Goal: Entertainment & Leisure: Consume media (video, audio)

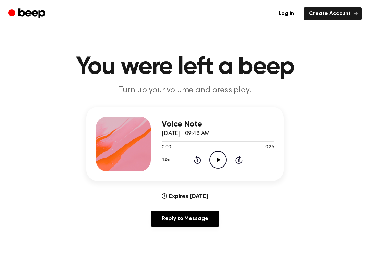
click at [218, 161] on icon "Play Audio" at bounding box center [217, 159] width 17 height 17
click at [165, 161] on button "1.0x" at bounding box center [167, 160] width 11 height 12
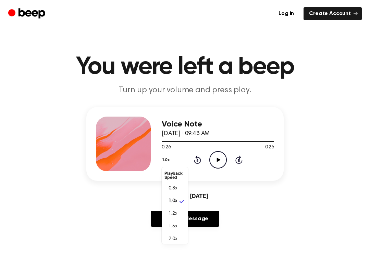
click at [221, 158] on icon "Play Audio" at bounding box center [217, 159] width 17 height 17
click at [220, 157] on icon "Pause Audio" at bounding box center [217, 159] width 17 height 17
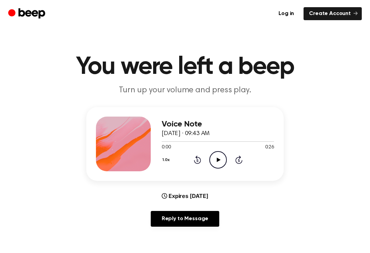
click at [219, 157] on icon "Play Audio" at bounding box center [217, 159] width 17 height 17
click at [219, 157] on icon "Pause Audio" at bounding box center [217, 159] width 17 height 17
click at [216, 153] on icon "Play Audio" at bounding box center [217, 159] width 17 height 17
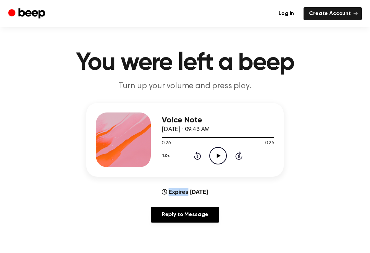
click at [200, 156] on icon at bounding box center [197, 156] width 7 height 8
click at [198, 160] on icon at bounding box center [197, 156] width 7 height 8
click at [192, 160] on div "1.0x Rewind 5 seconds Play Audio Skip 5 seconds" at bounding box center [218, 155] width 112 height 17
click at [197, 156] on icon at bounding box center [197, 156] width 2 height 3
click at [196, 157] on icon "Rewind 5 seconds" at bounding box center [197, 155] width 8 height 9
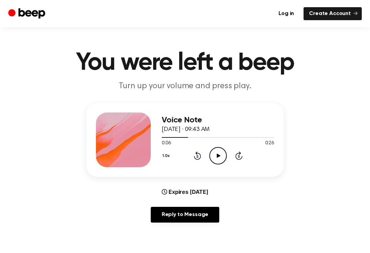
click at [194, 156] on icon at bounding box center [197, 156] width 7 height 8
click at [191, 154] on div "1.0x Rewind 5 seconds Play Audio Skip 5 seconds" at bounding box center [218, 155] width 112 height 17
click at [193, 157] on icon "Rewind 5 seconds" at bounding box center [197, 155] width 8 height 9
click at [215, 160] on icon "Play Audio" at bounding box center [217, 155] width 17 height 17
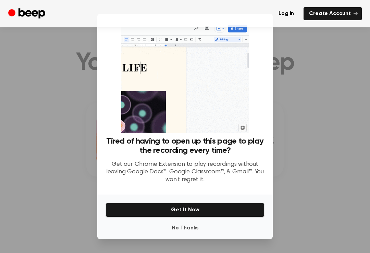
scroll to position [0, 0]
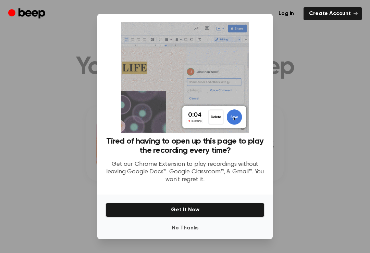
click at [199, 234] on button "No Thanks" at bounding box center [184, 229] width 159 height 14
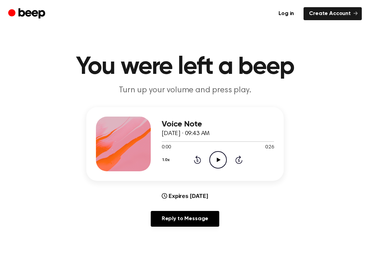
click at [218, 158] on icon "Play Audio" at bounding box center [217, 159] width 17 height 17
click at [176, 137] on div "Voice Note [DATE] · 09:43 AM" at bounding box center [218, 129] width 112 height 19
click at [194, 157] on icon "Rewind 5 seconds" at bounding box center [197, 159] width 8 height 9
click at [219, 159] on icon "Pause Audio" at bounding box center [217, 159] width 17 height 17
click at [193, 162] on icon "Rewind 5 seconds" at bounding box center [197, 159] width 8 height 9
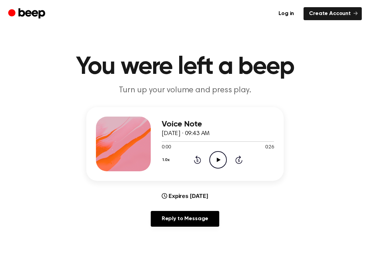
click at [187, 159] on div "1.0x Rewind 5 seconds Play Audio Skip 5 seconds" at bounding box center [218, 159] width 112 height 17
click at [201, 156] on icon "Rewind 5 seconds" at bounding box center [197, 159] width 8 height 9
click at [212, 165] on circle at bounding box center [218, 160] width 17 height 17
click at [200, 163] on icon at bounding box center [197, 160] width 7 height 8
click at [190, 159] on div "1.0x Rewind 5 seconds Play Audio Skip 5 seconds" at bounding box center [218, 159] width 112 height 17
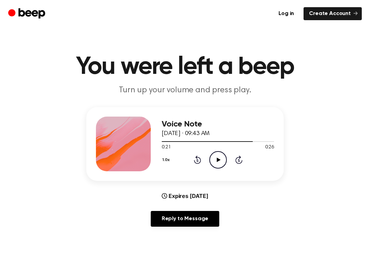
click at [194, 159] on icon "Rewind 5 seconds" at bounding box center [197, 159] width 8 height 9
click at [200, 158] on icon "Rewind 5 seconds" at bounding box center [197, 159] width 8 height 9
click at [199, 164] on icon "Rewind 5 seconds" at bounding box center [197, 159] width 8 height 9
click at [205, 166] on div "1.0x Rewind 5 seconds Play Audio Skip 5 seconds" at bounding box center [218, 159] width 112 height 17
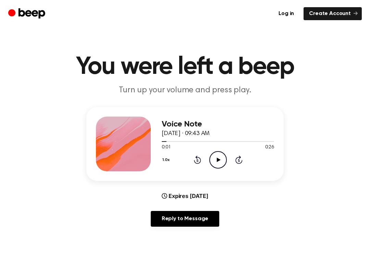
click at [197, 162] on icon "Rewind 5 seconds" at bounding box center [197, 159] width 8 height 9
click at [213, 162] on icon "Play Audio" at bounding box center [217, 159] width 17 height 17
click at [195, 160] on icon "Rewind 5 seconds" at bounding box center [197, 159] width 8 height 9
click at [193, 163] on icon "Rewind 5 seconds" at bounding box center [197, 159] width 8 height 9
click at [194, 161] on icon at bounding box center [197, 160] width 7 height 8
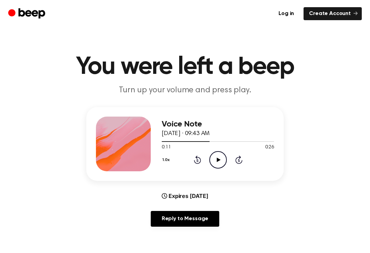
click at [193, 162] on icon "Rewind 5 seconds" at bounding box center [197, 159] width 8 height 9
click at [190, 162] on div "1.0x Rewind 5 seconds Play Audio Skip 5 seconds" at bounding box center [218, 159] width 112 height 17
click at [197, 158] on icon at bounding box center [197, 160] width 7 height 8
click at [196, 157] on icon at bounding box center [197, 160] width 7 height 8
click at [210, 162] on icon "Play Audio" at bounding box center [217, 159] width 17 height 17
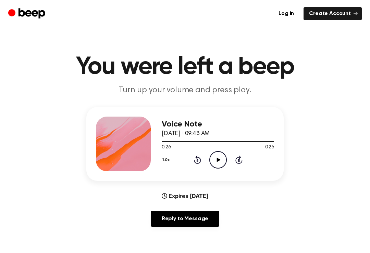
click at [194, 157] on icon "Rewind 5 seconds" at bounding box center [197, 159] width 8 height 9
click at [197, 159] on icon at bounding box center [197, 160] width 7 height 8
click at [200, 159] on icon at bounding box center [197, 160] width 7 height 8
click at [195, 164] on icon at bounding box center [197, 160] width 7 height 8
click at [195, 164] on icon "Rewind 5 seconds" at bounding box center [197, 159] width 8 height 9
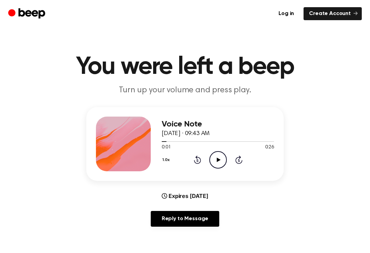
click at [199, 163] on icon at bounding box center [197, 160] width 7 height 8
click at [214, 161] on icon "Play Audio" at bounding box center [217, 159] width 17 height 17
click at [45, 228] on div "Voice Note [DATE] · 09:43 AM 0:03 0:26 Your browser does not support the [objec…" at bounding box center [184, 169] width 353 height 125
click at [44, 212] on div "Voice Note [DATE] · 09:43 AM 0:12 0:26 Your browser does not support the [objec…" at bounding box center [184, 169] width 353 height 125
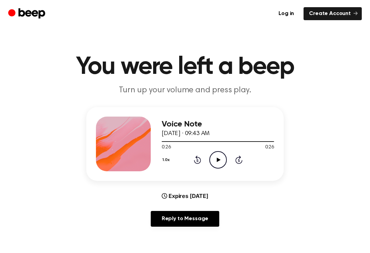
click at [199, 162] on icon "Rewind 5 seconds" at bounding box center [197, 159] width 8 height 9
click at [194, 159] on icon "Rewind 5 seconds" at bounding box center [197, 159] width 8 height 9
click at [198, 159] on icon "Rewind 5 seconds" at bounding box center [197, 159] width 8 height 9
click at [191, 157] on div "1.0x Rewind 5 seconds Play Audio Skip 5 seconds" at bounding box center [218, 159] width 112 height 17
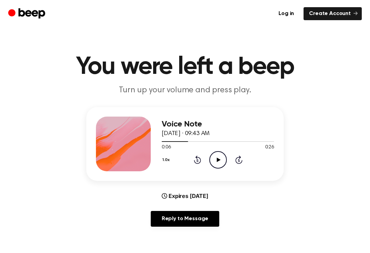
click at [193, 158] on icon "Rewind 5 seconds" at bounding box center [197, 159] width 8 height 9
click at [192, 157] on div "1.0x Rewind 5 seconds Play Audio Skip 5 seconds" at bounding box center [218, 159] width 112 height 17
click at [196, 155] on div "1.0x Rewind 5 seconds Play Audio Skip 5 seconds" at bounding box center [218, 159] width 112 height 17
click at [195, 159] on icon "Rewind 5 seconds" at bounding box center [197, 159] width 8 height 9
click at [222, 154] on icon "Play Audio" at bounding box center [217, 159] width 17 height 17
